Goal: Information Seeking & Learning: Learn about a topic

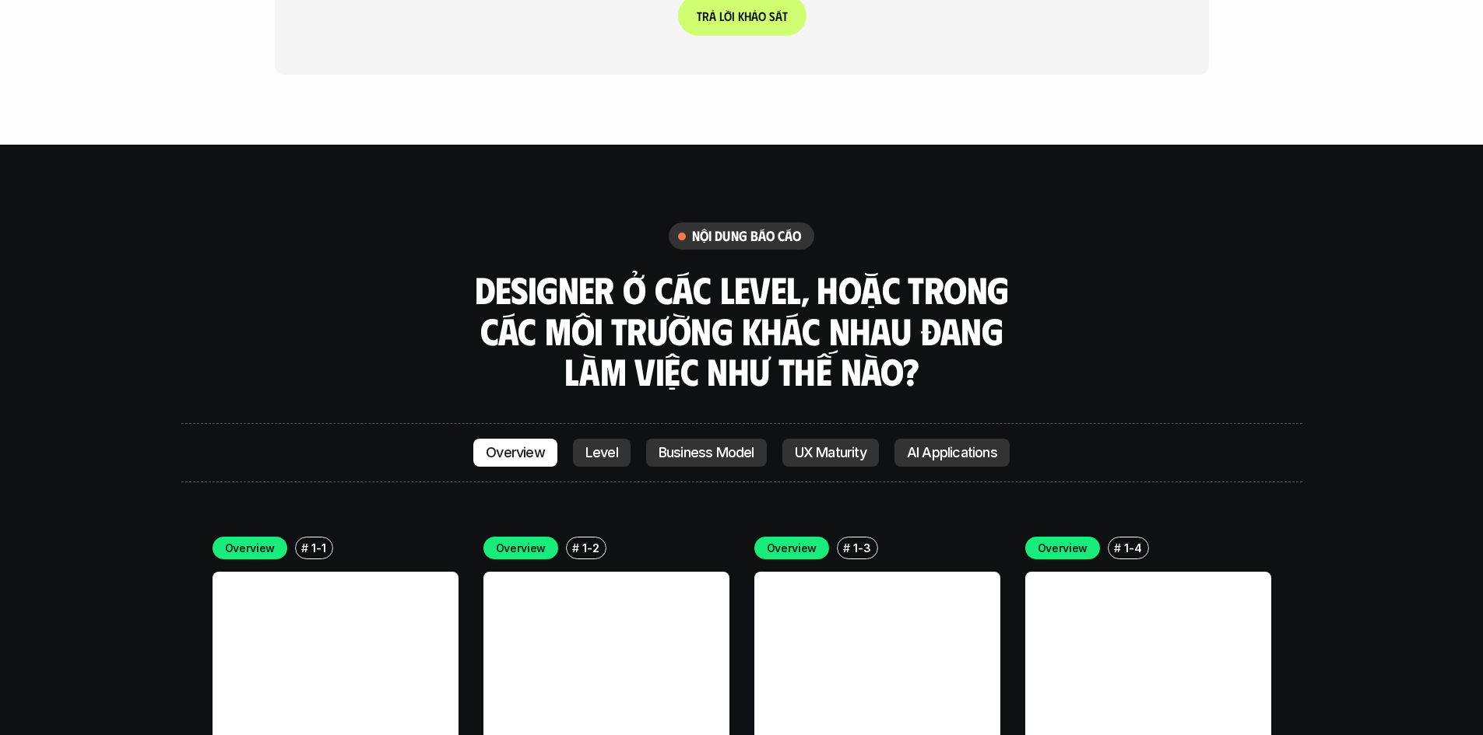
scroll to position [4280, 0]
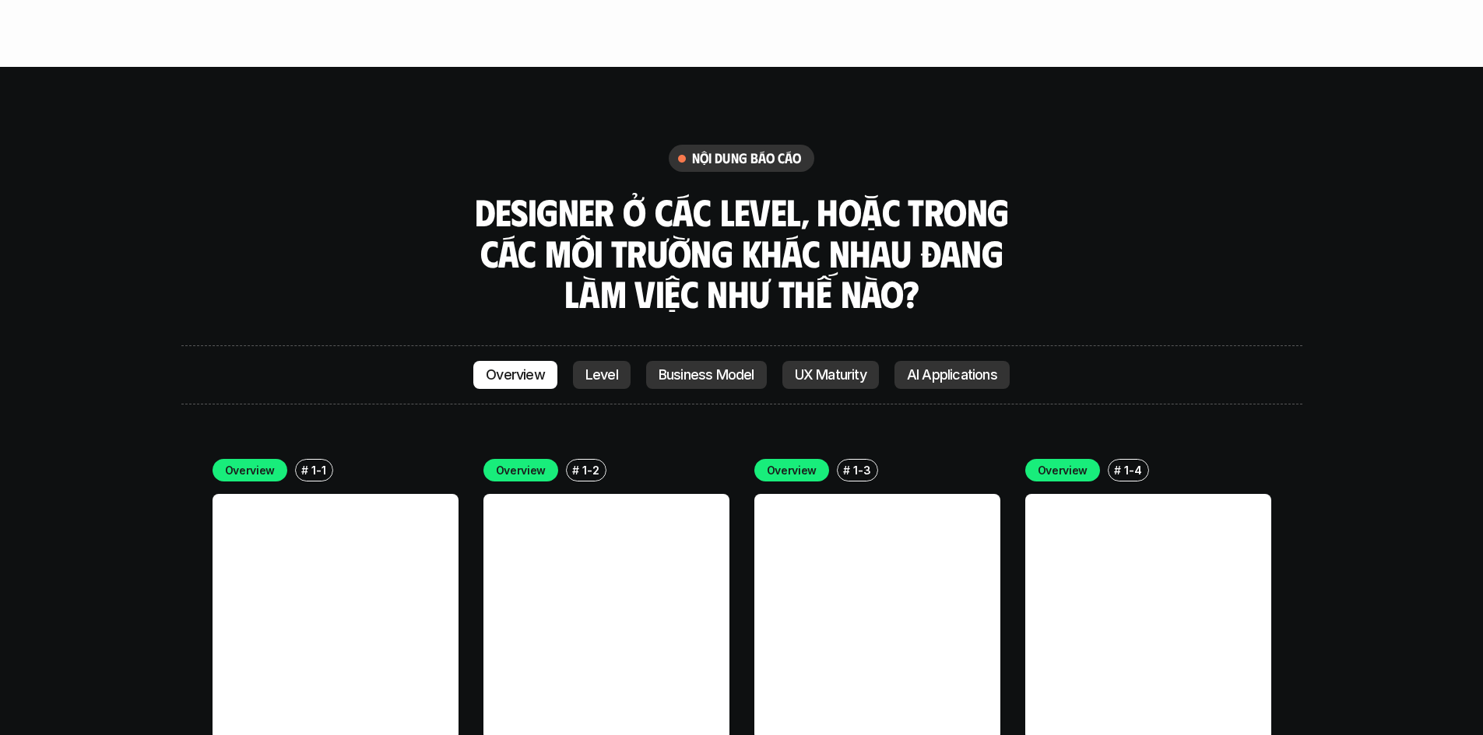
click at [593, 367] on p "Level" at bounding box center [601, 375] width 33 height 16
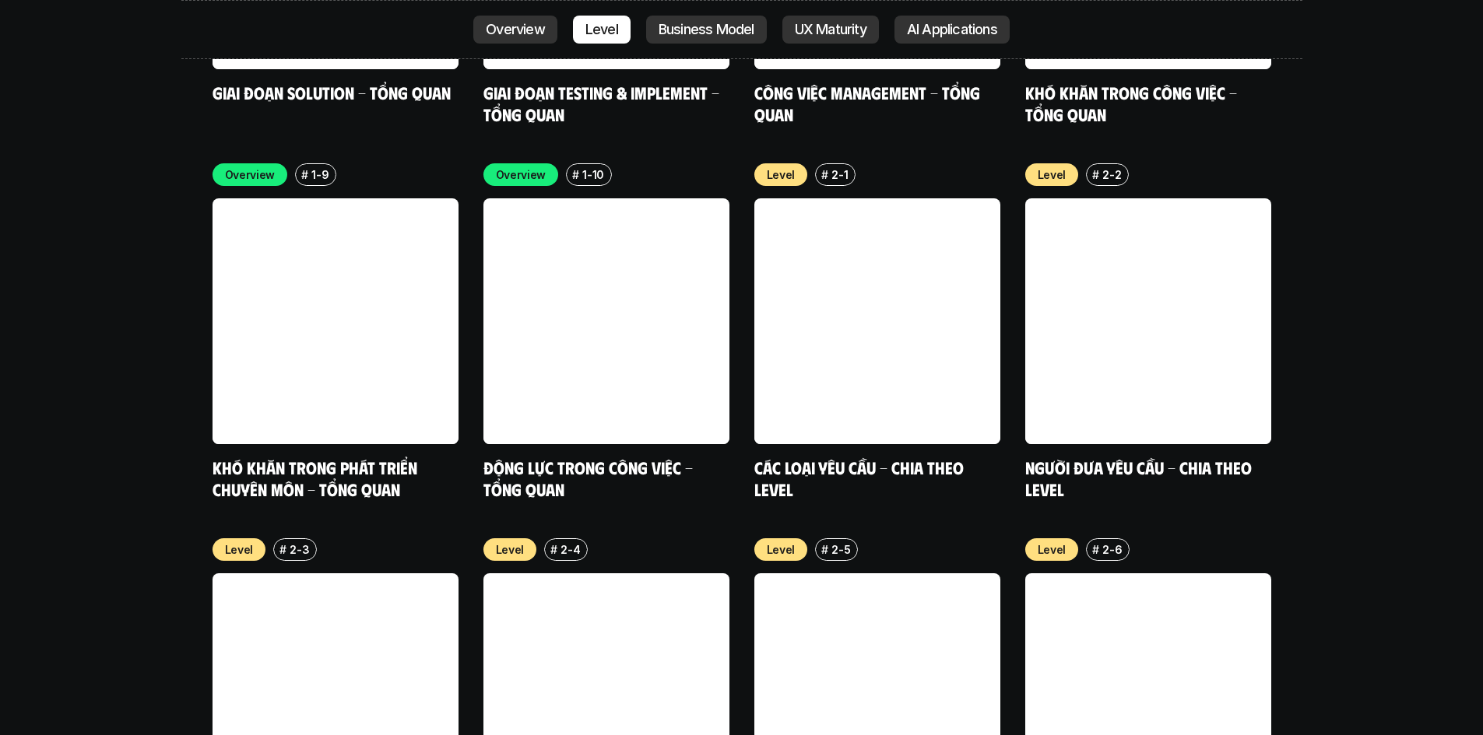
click at [687, 26] on p "Business Model" at bounding box center [706, 30] width 96 height 16
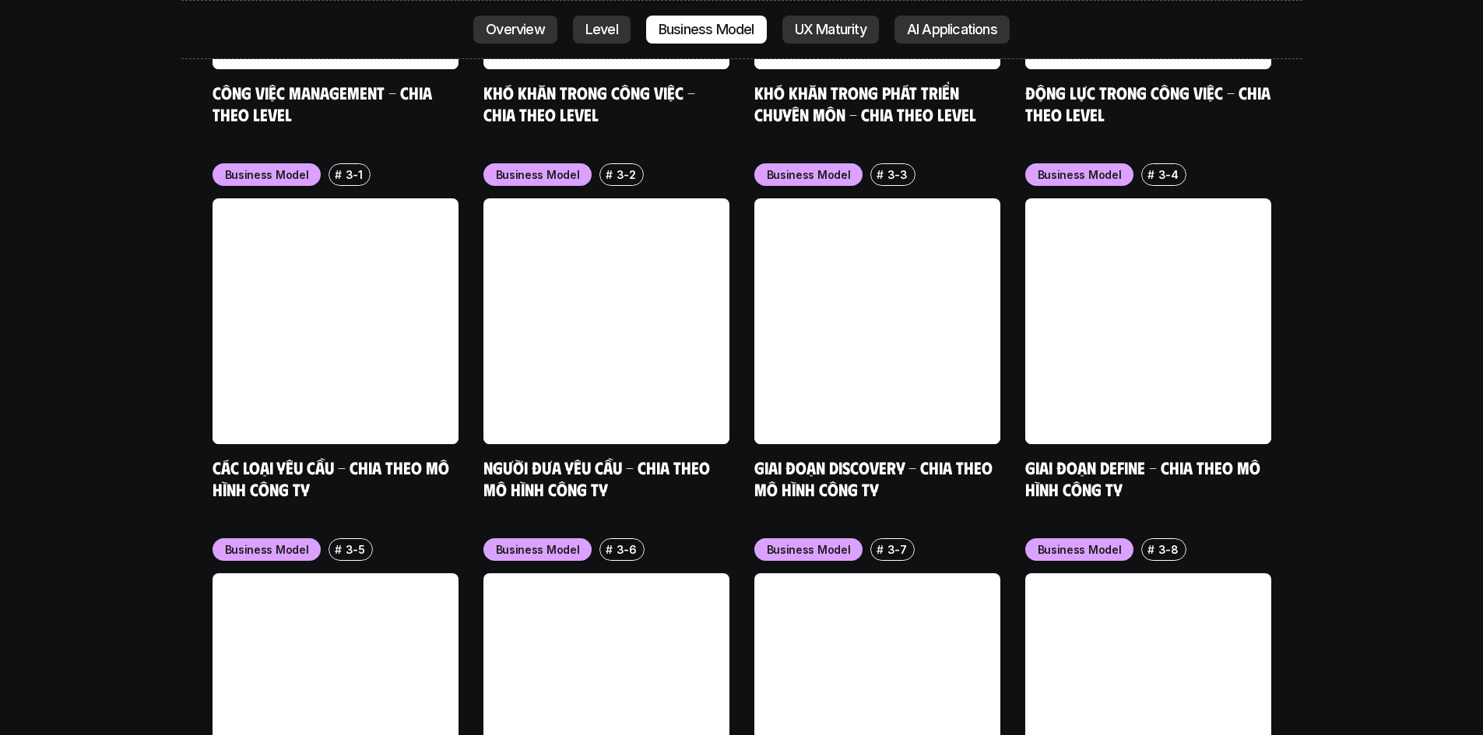
click at [828, 29] on p "UX Maturity" at bounding box center [831, 30] width 72 height 16
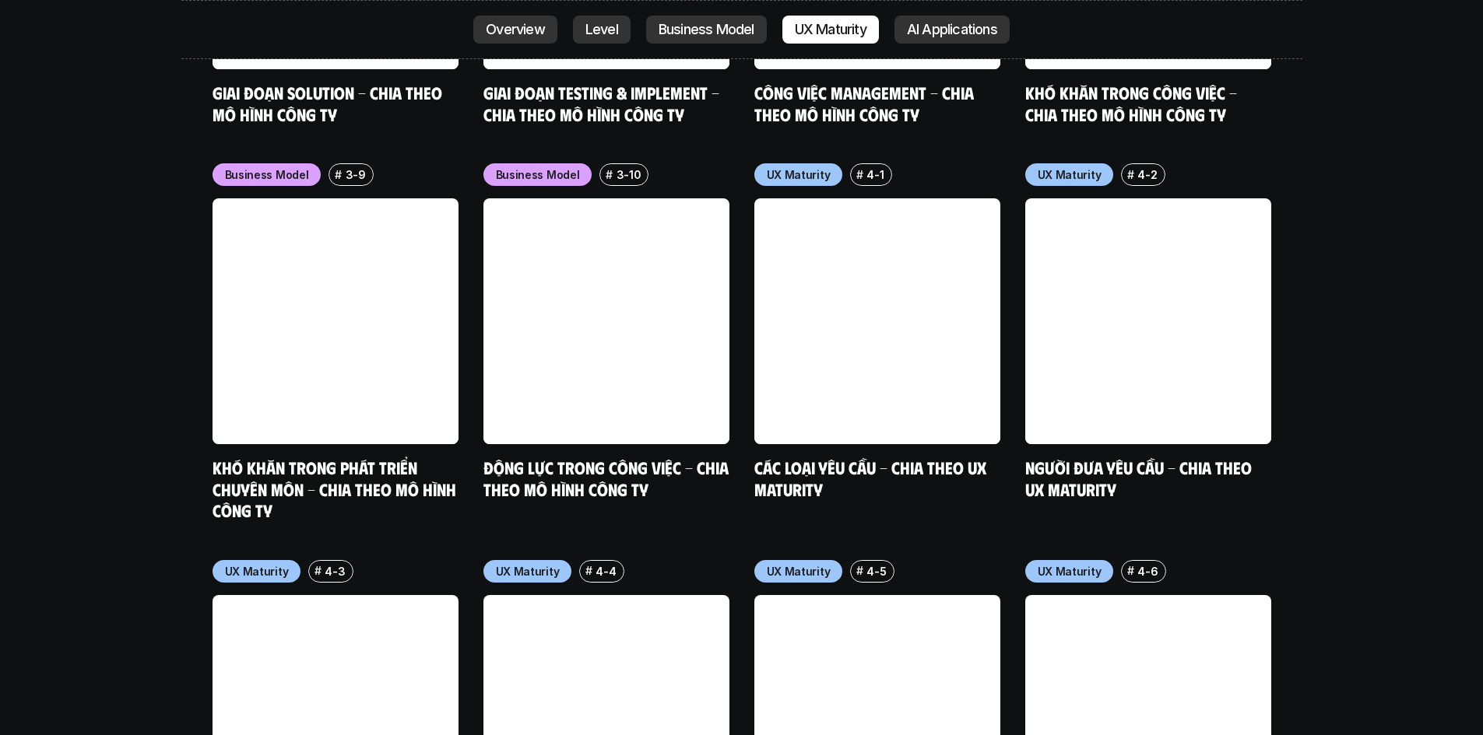
click at [936, 30] on p "AI Applications" at bounding box center [952, 30] width 90 height 16
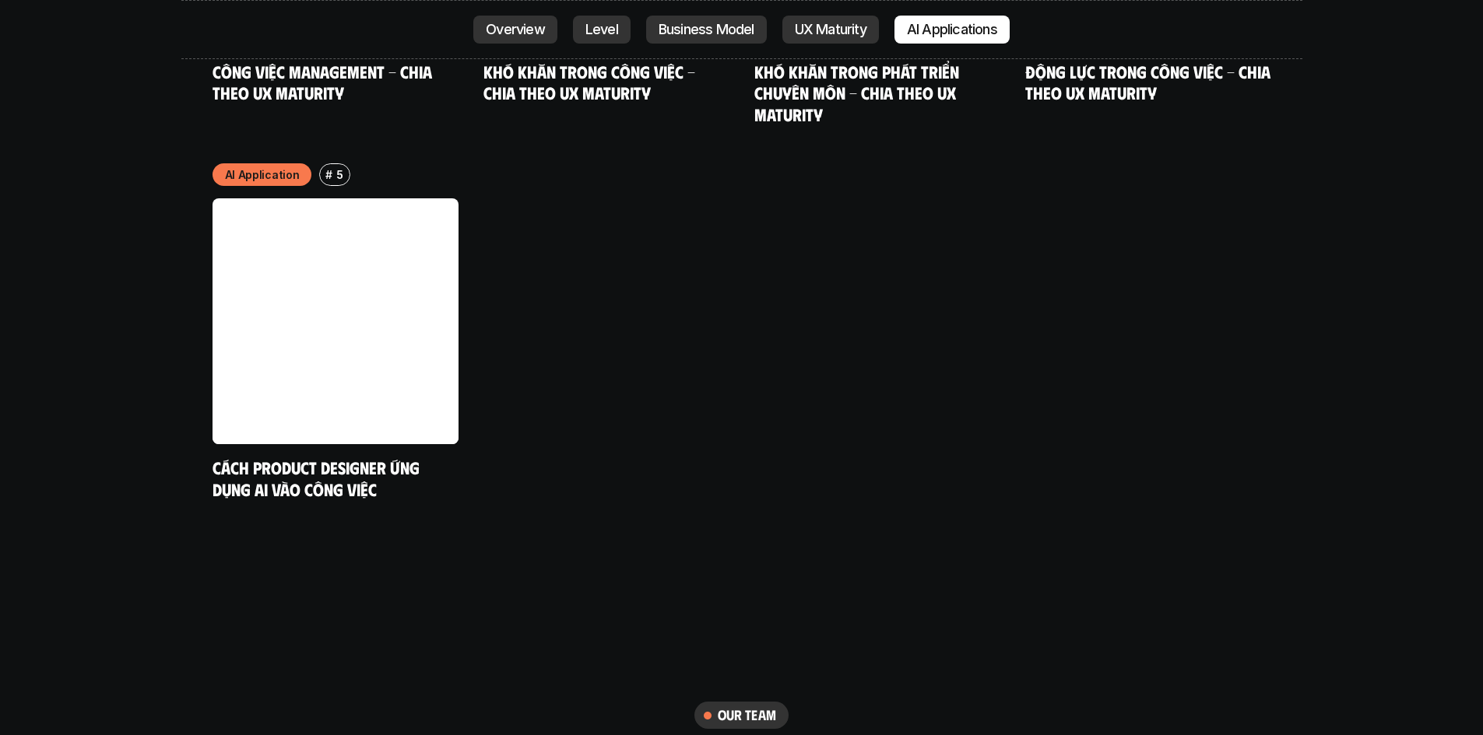
click at [851, 33] on p "UX Maturity" at bounding box center [831, 30] width 72 height 16
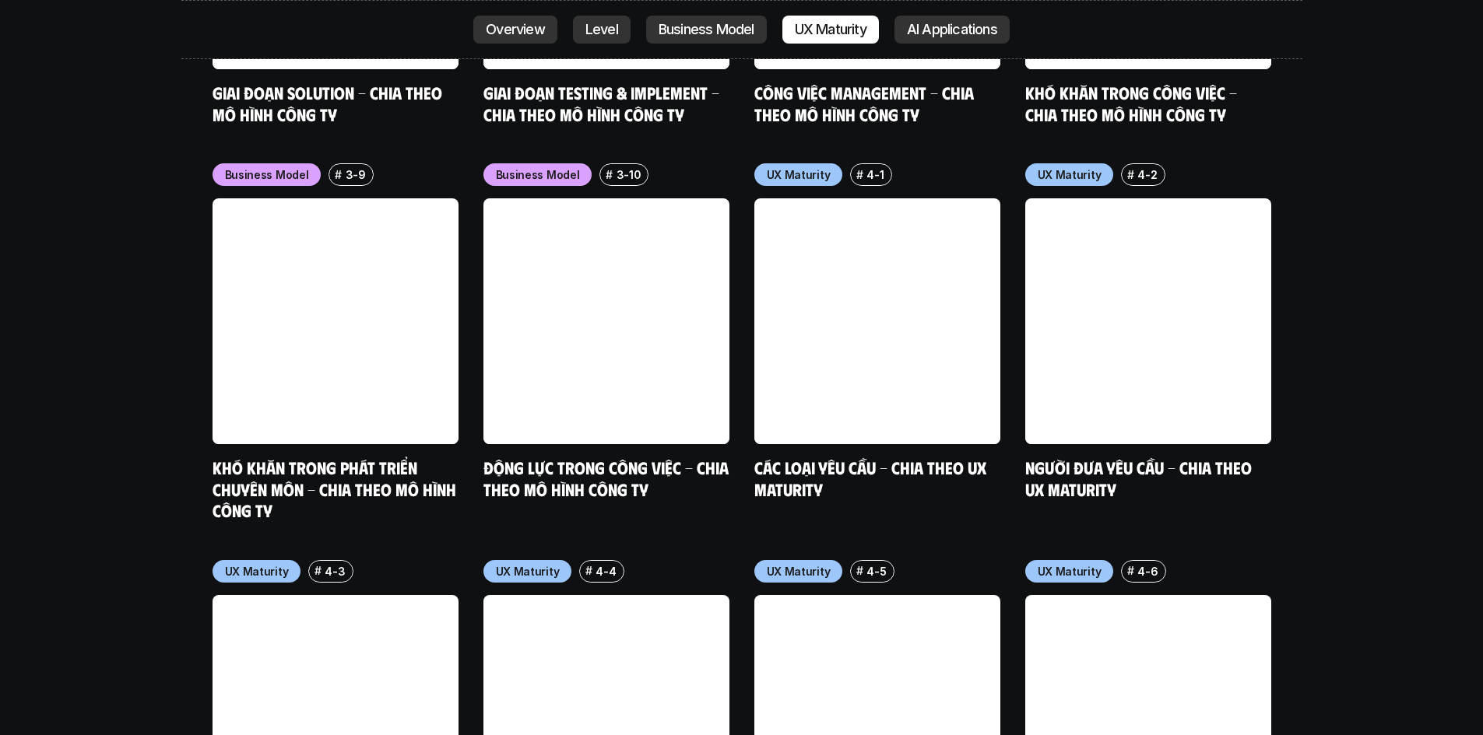
click at [724, 20] on link "Business Model" at bounding box center [706, 30] width 121 height 28
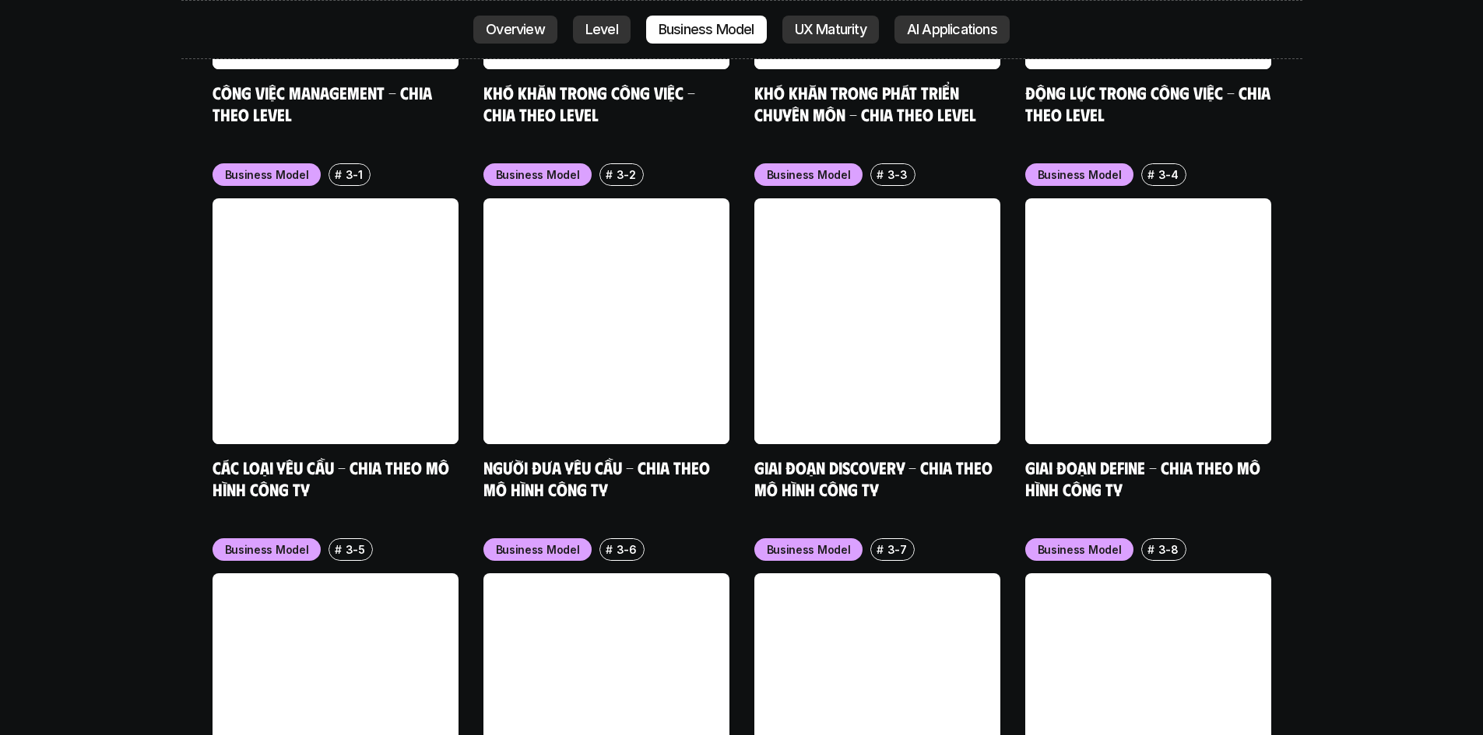
click at [622, 23] on link "Level" at bounding box center [602, 30] width 58 height 28
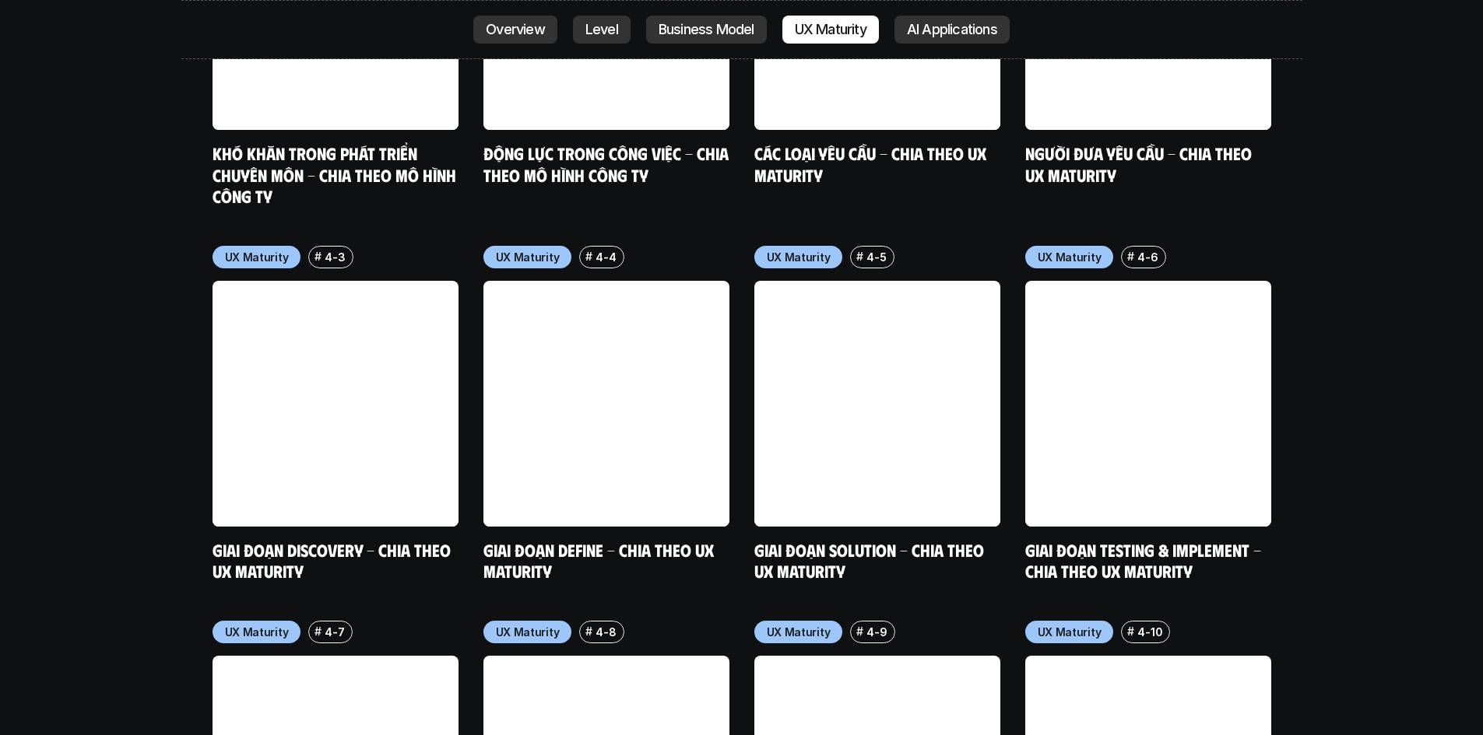
scroll to position [7127, 0]
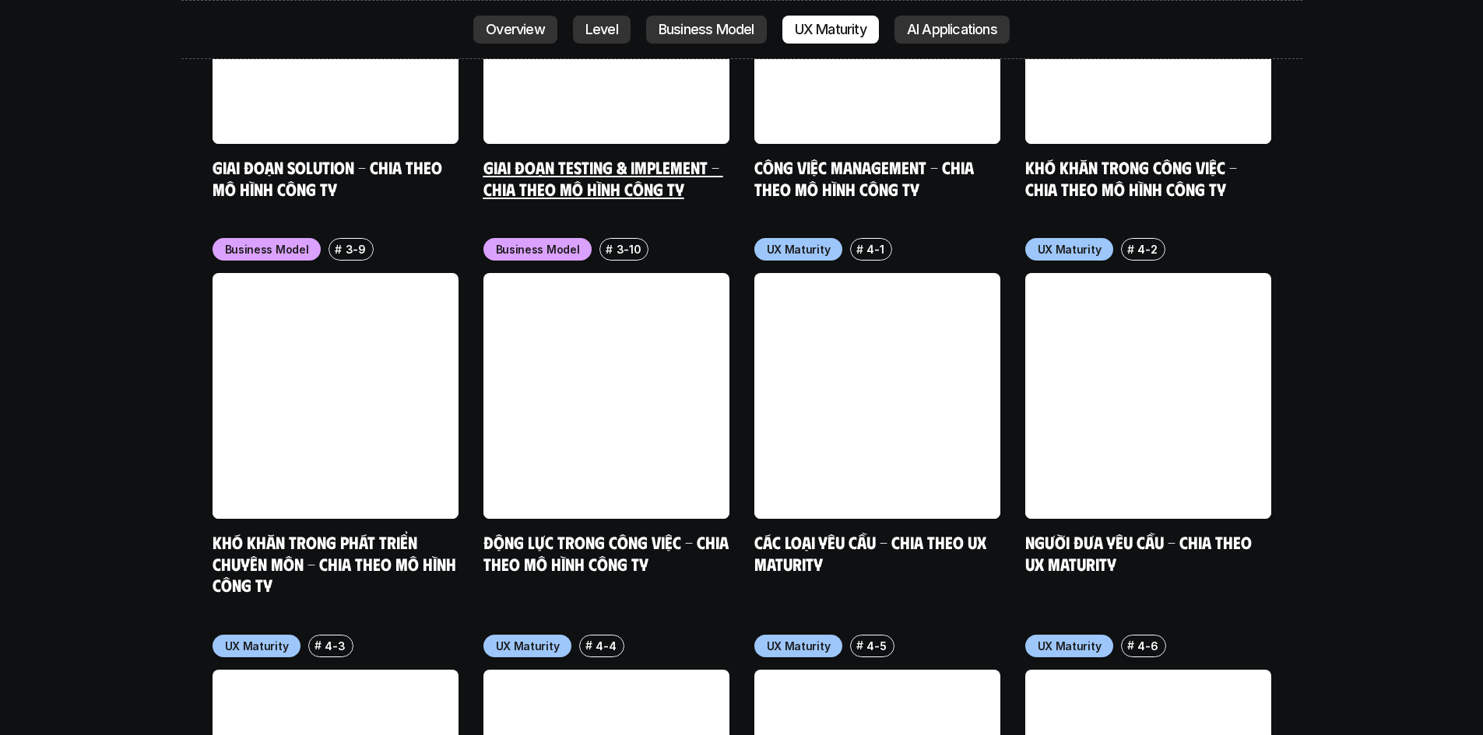
click at [690, 26] on link at bounding box center [606, 21] width 246 height 246
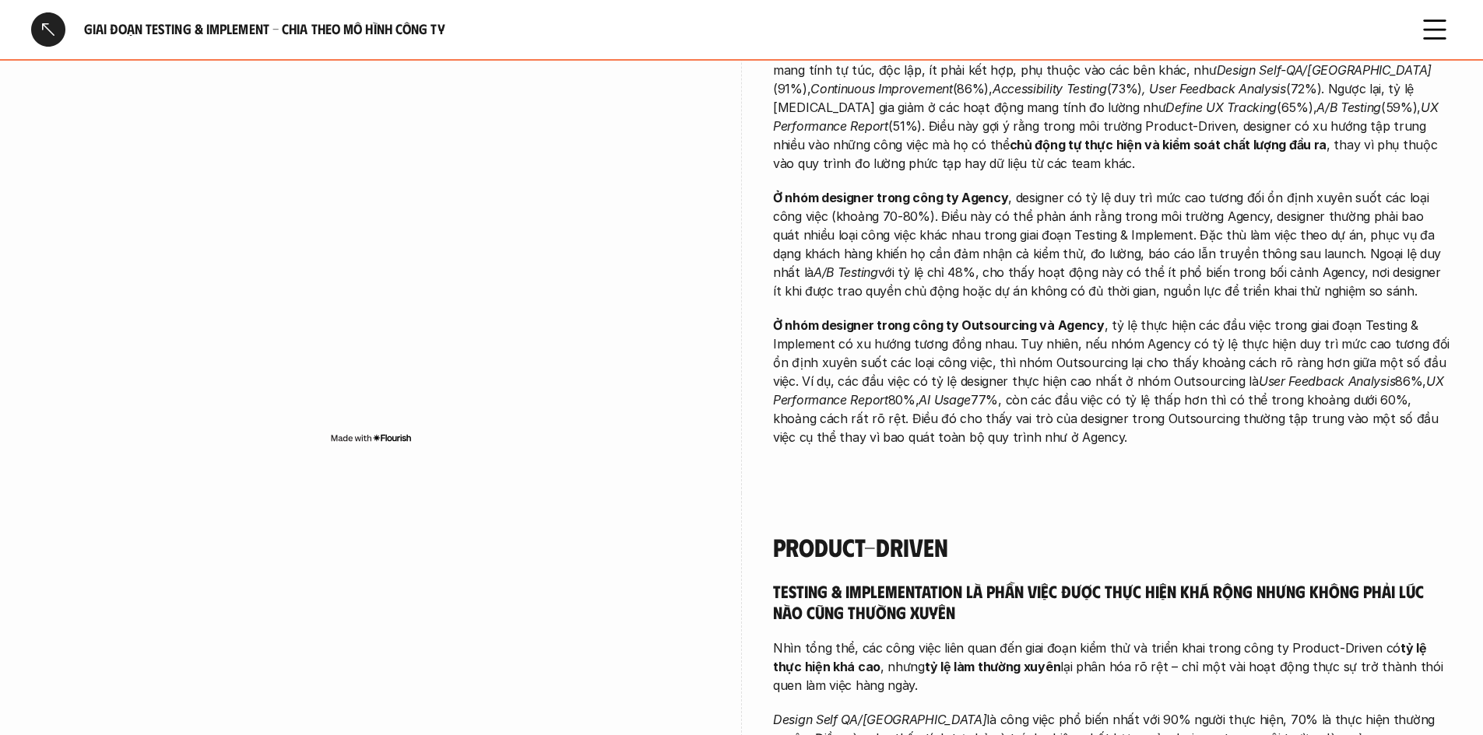
scroll to position [623, 0]
